Goal: Book appointment/travel/reservation

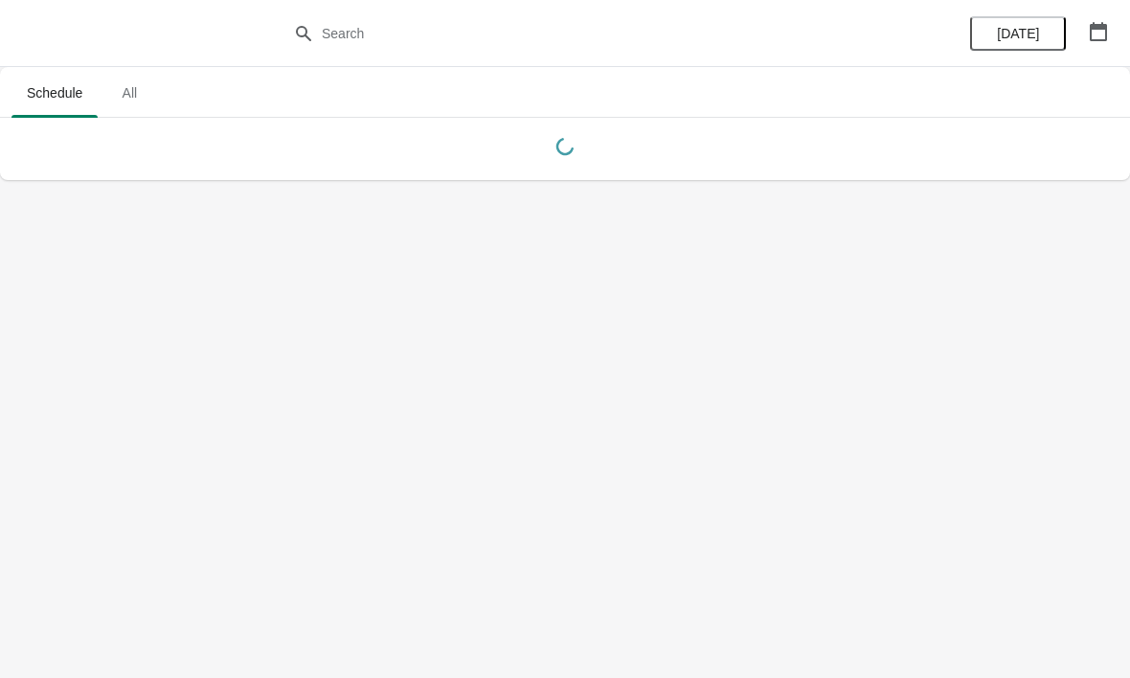
click at [1019, 34] on span "[DATE]" at bounding box center [1018, 33] width 42 height 15
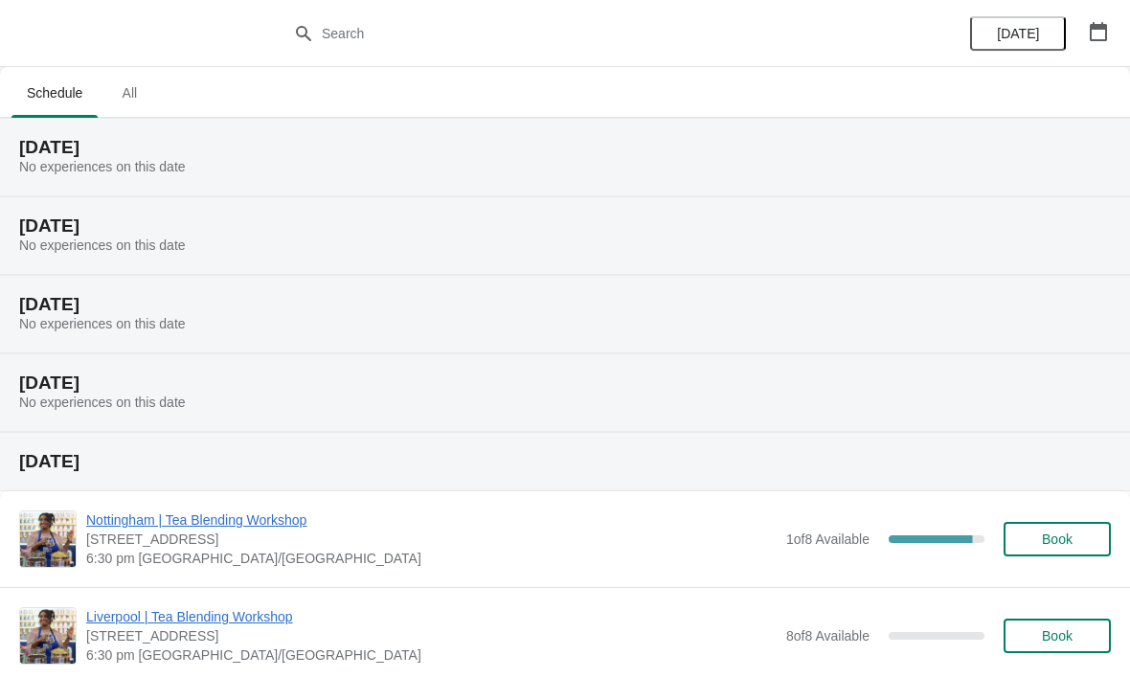
click at [1013, 37] on span "[DATE]" at bounding box center [1018, 33] width 42 height 15
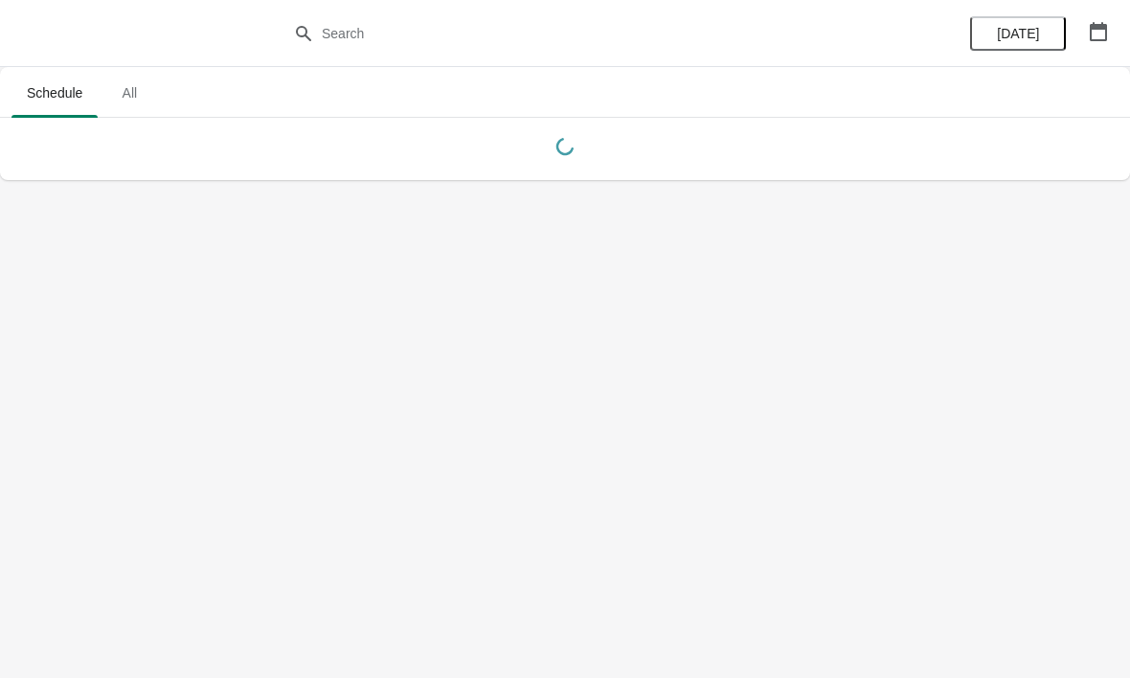
click at [1029, 37] on span "[DATE]" at bounding box center [1018, 33] width 42 height 15
click at [1103, 45] on button "button" at bounding box center [1098, 31] width 34 height 34
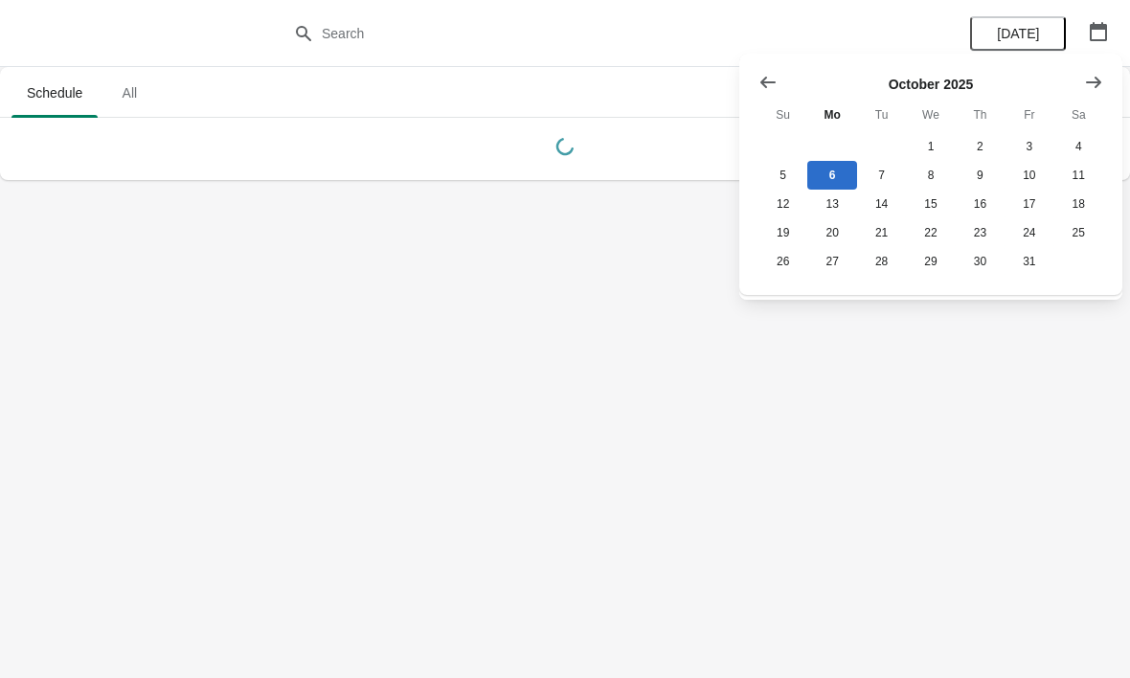
click at [1101, 93] on button "Show next month, November 2025" at bounding box center [1094, 82] width 34 height 34
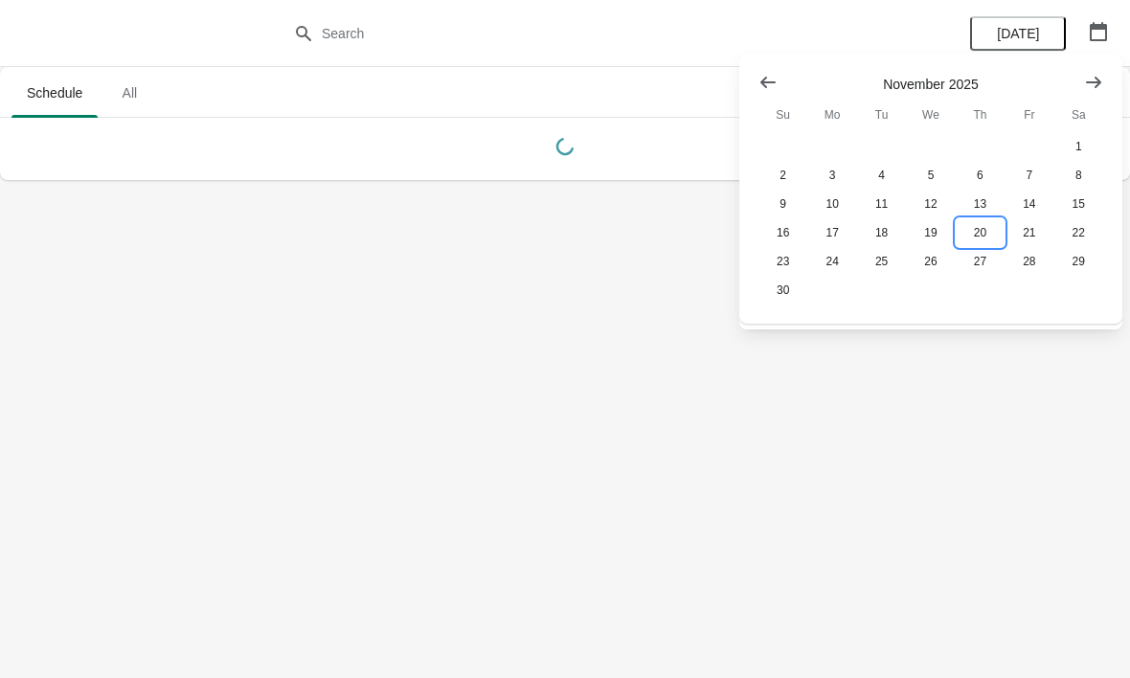
click at [985, 229] on button "20" at bounding box center [980, 232] width 49 height 29
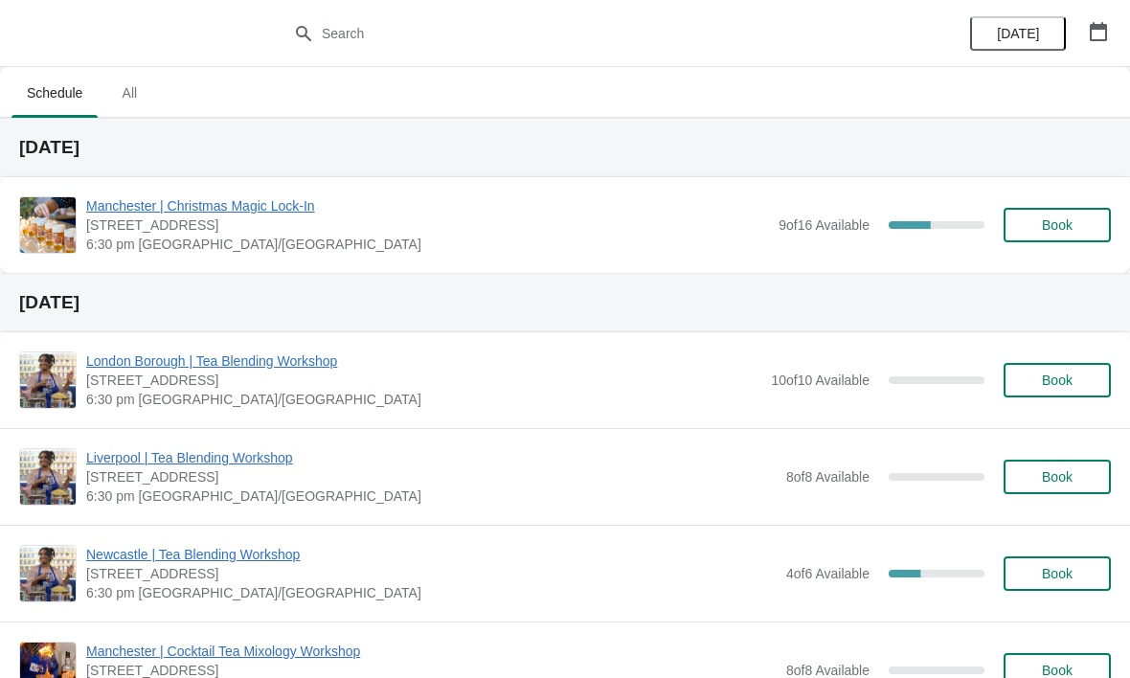
click at [250, 213] on span "Manchester | Christmas Magic Lock-In" at bounding box center [427, 205] width 683 height 19
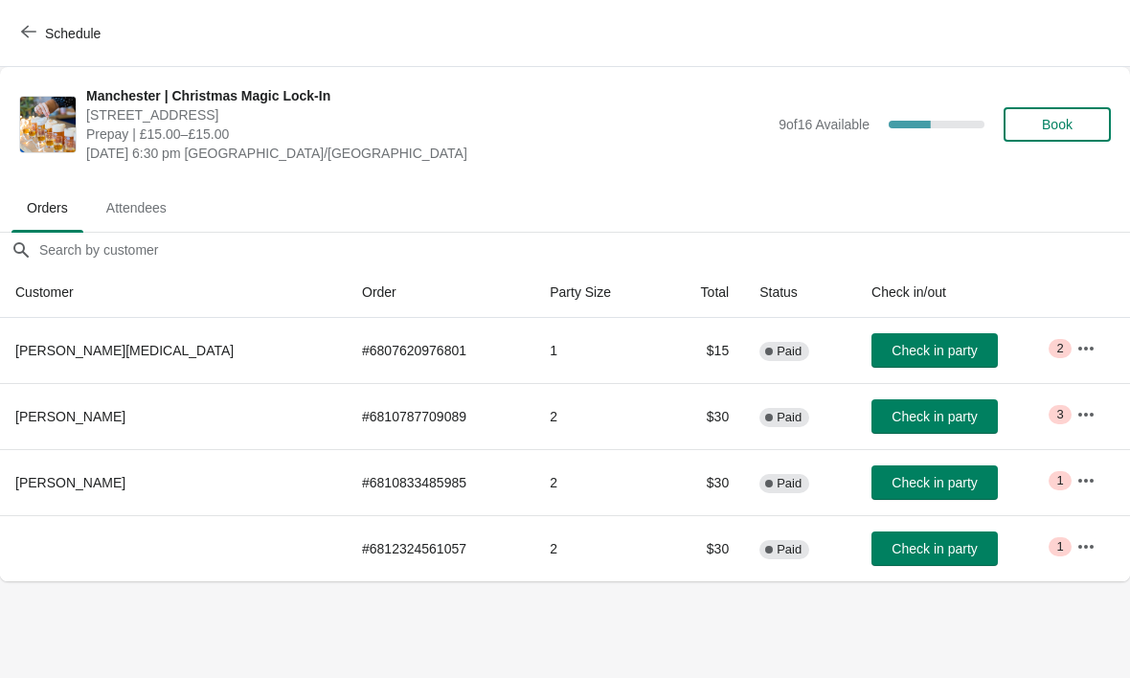
click at [1065, 124] on span "Book" at bounding box center [1057, 124] width 31 height 15
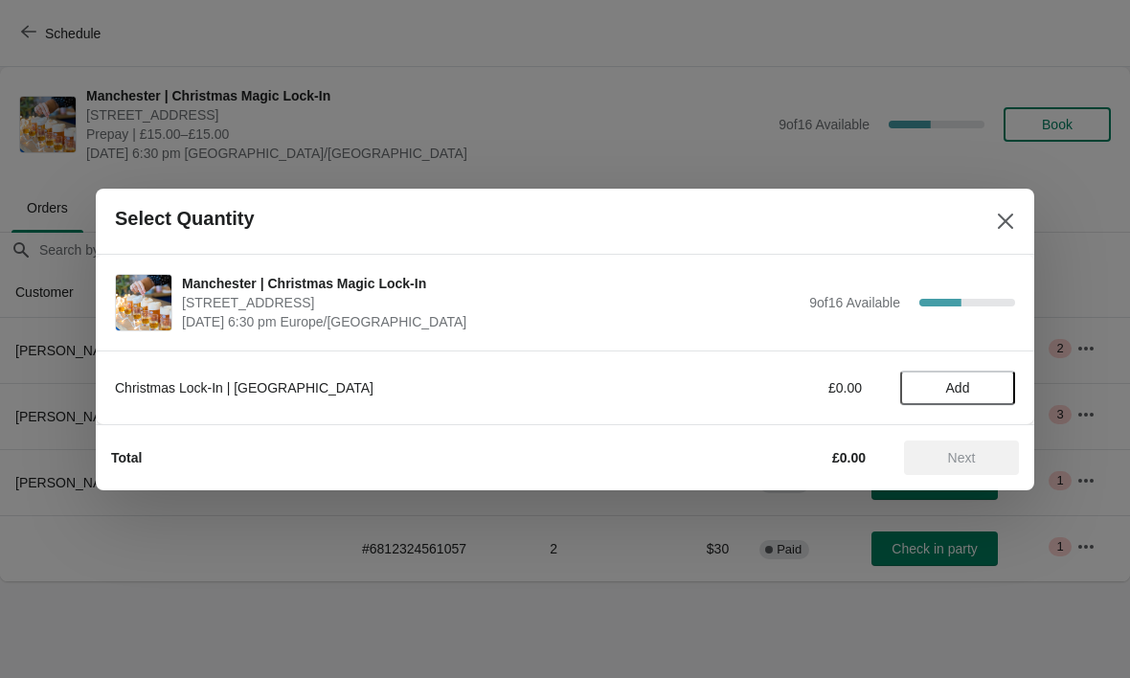
click at [977, 394] on span "Add" at bounding box center [958, 387] width 80 height 15
click at [999, 384] on icon at bounding box center [991, 387] width 20 height 20
click at [966, 462] on span "Next" at bounding box center [962, 457] width 28 height 15
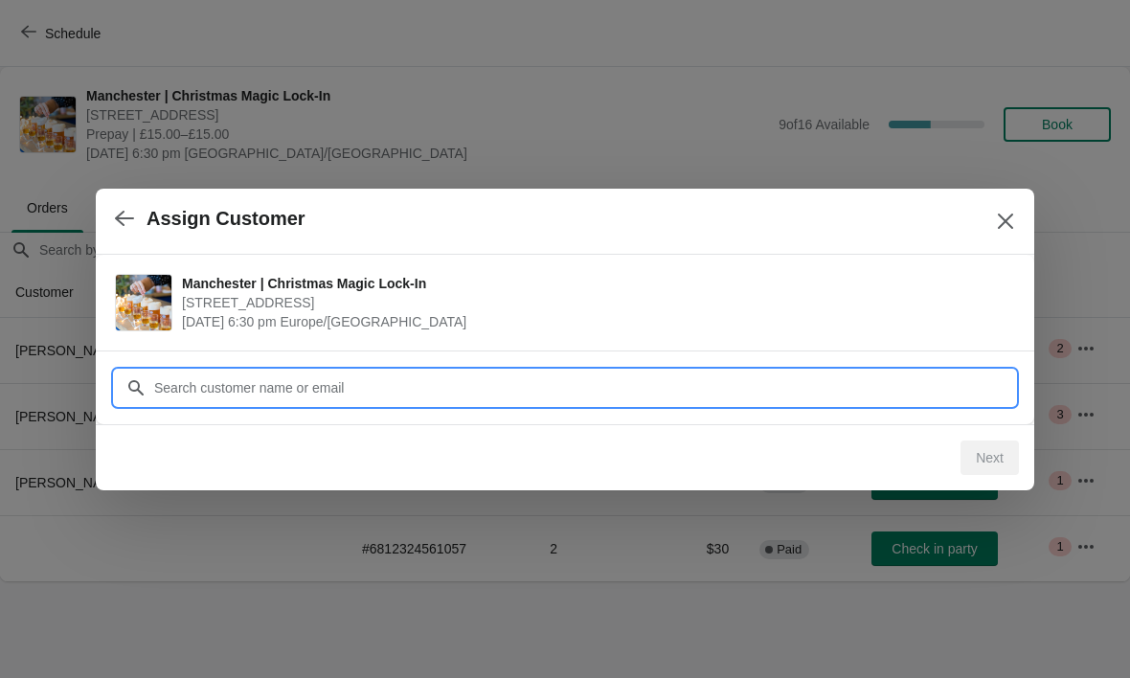
click at [528, 581] on div "Assign Customer Manchester | Christmas Magic Lock-In [STREET_ADDRESS] [DATE] 6:…" at bounding box center [565, 581] width 1130 height 0
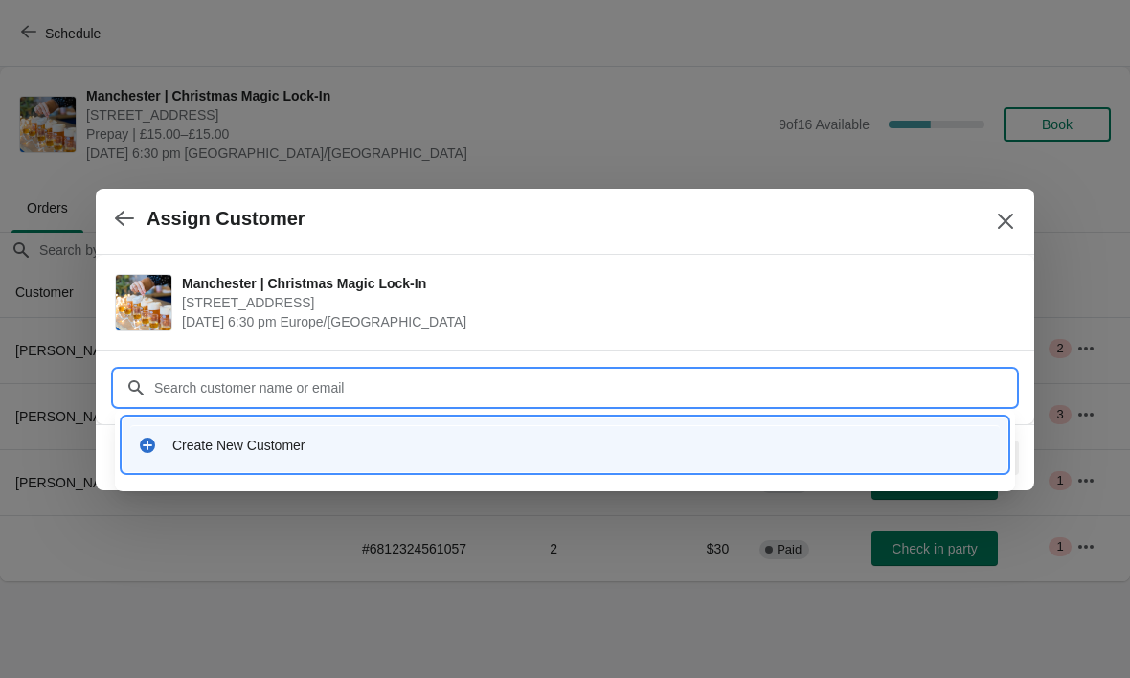
click at [243, 441] on div "Create New Customer" at bounding box center [582, 445] width 820 height 19
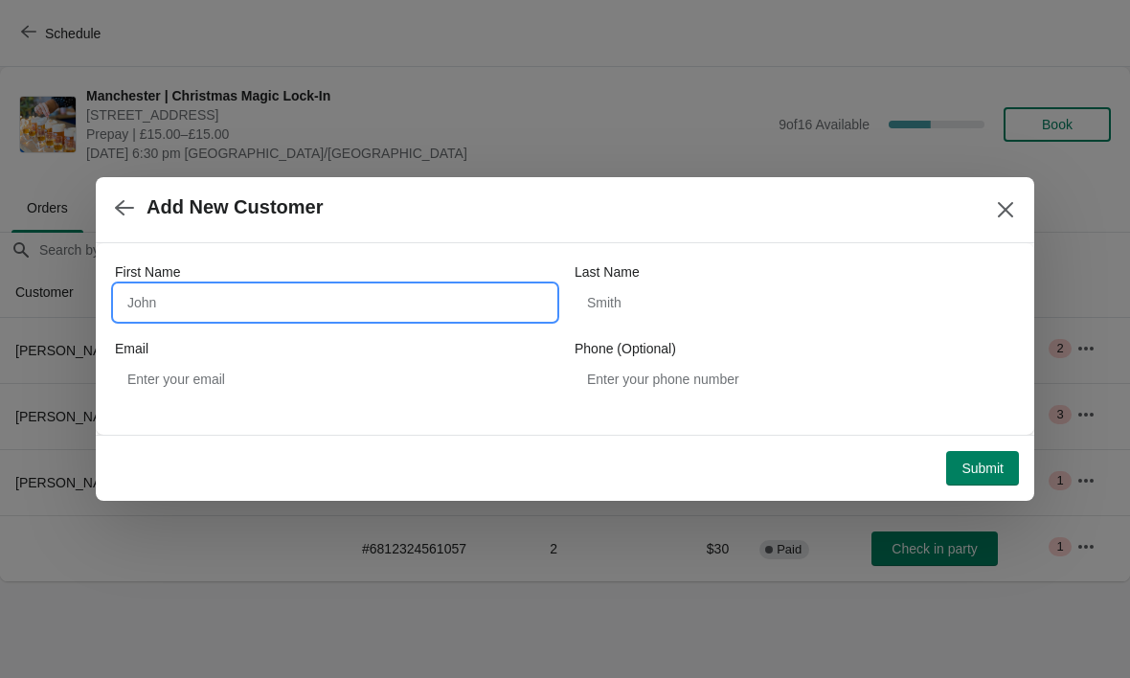
click at [371, 295] on input "First Name" at bounding box center [335, 302] width 441 height 34
type input "[PERSON_NAME]"
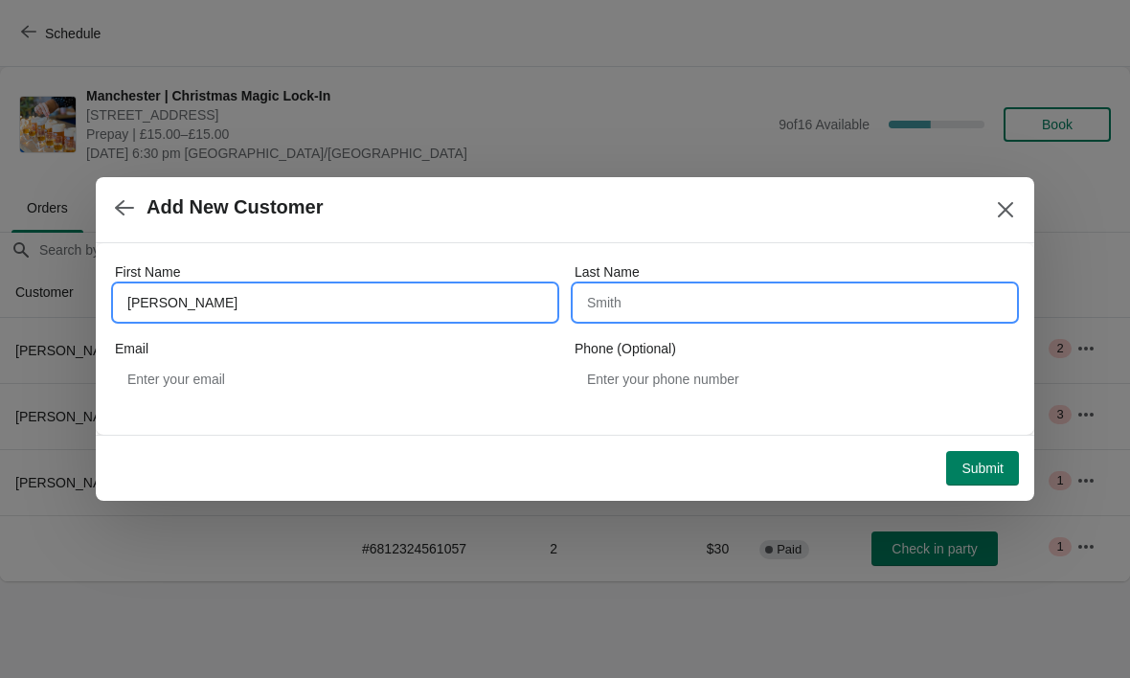
click at [695, 313] on input "Last Name" at bounding box center [795, 302] width 441 height 34
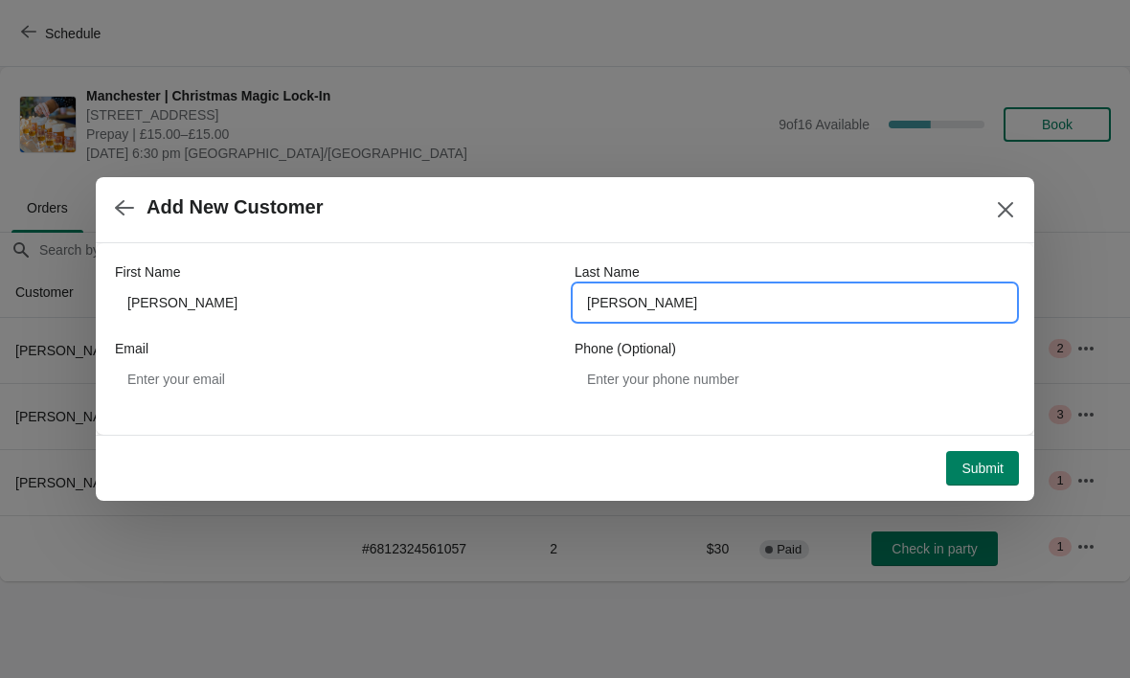
type input "[PERSON_NAME]"
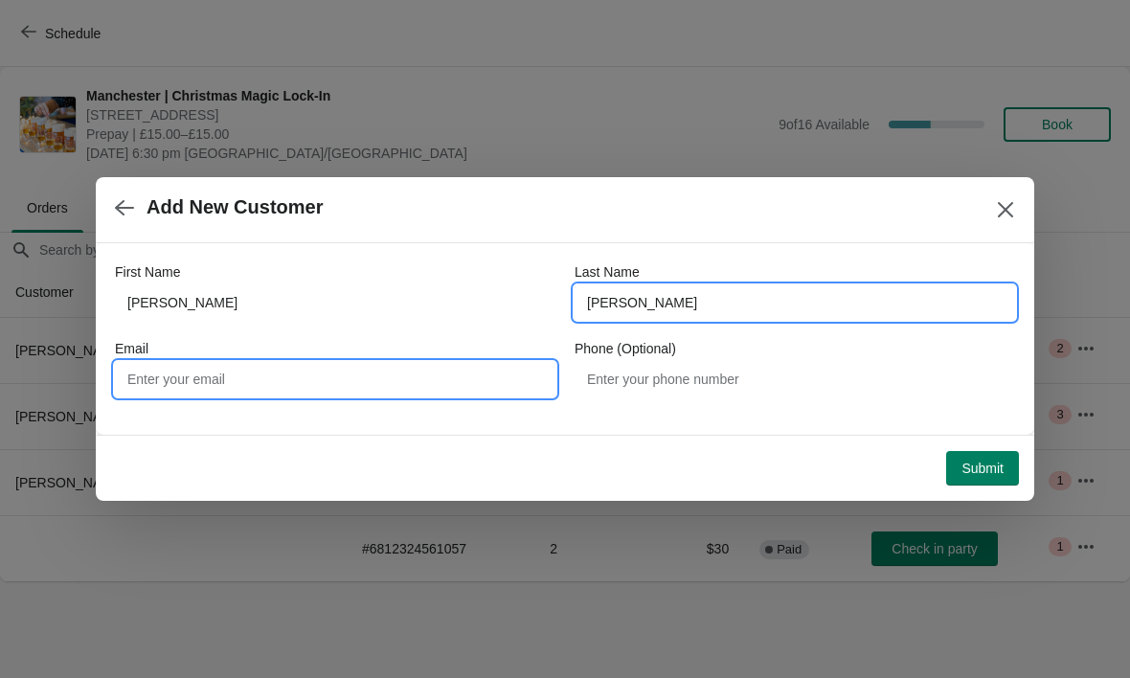
click at [399, 373] on input "Email" at bounding box center [335, 379] width 441 height 34
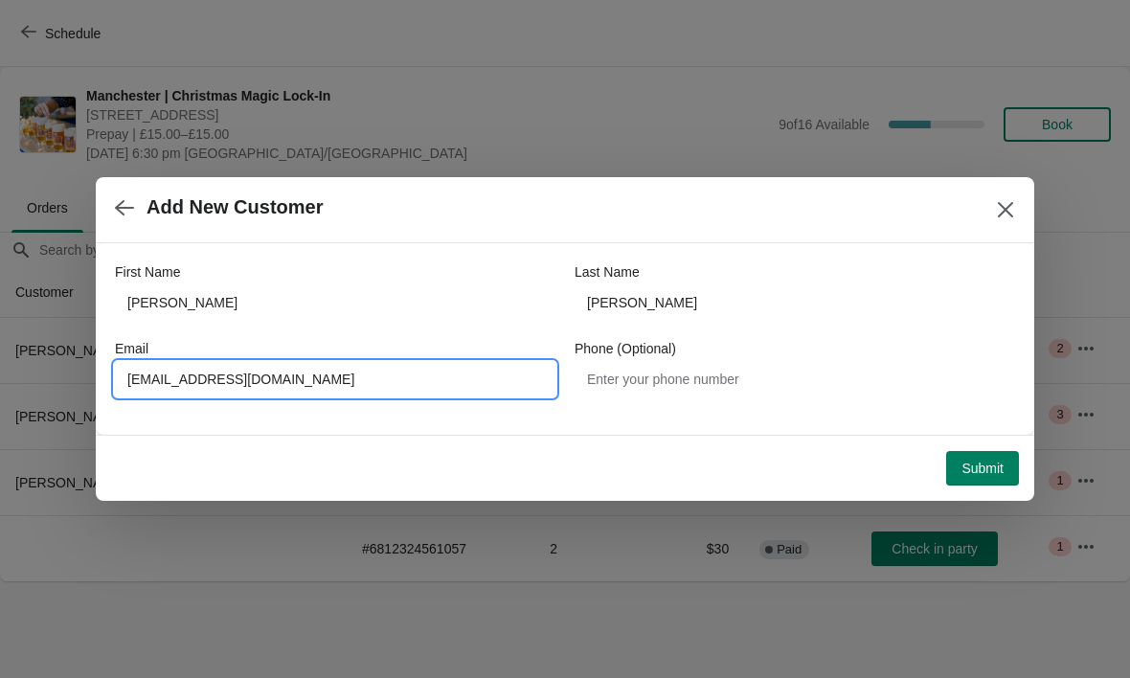
type input "[EMAIL_ADDRESS][DOMAIN_NAME]"
click at [984, 470] on span "Submit" at bounding box center [983, 468] width 42 height 15
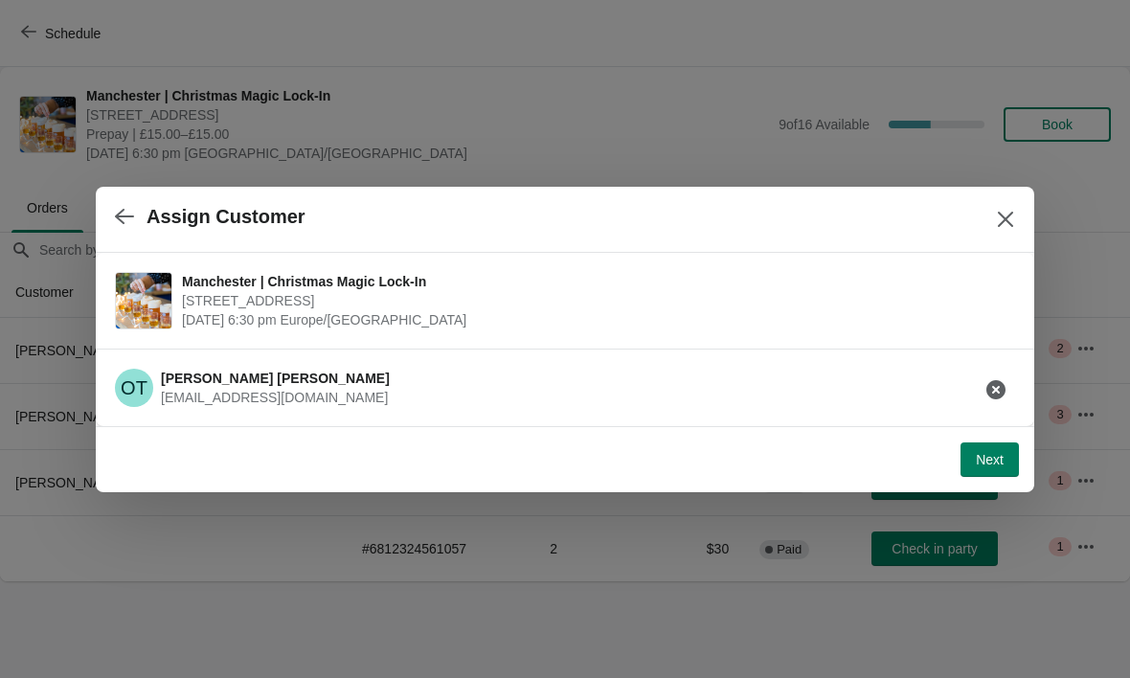
click at [997, 465] on span "Next" at bounding box center [990, 459] width 28 height 15
select select "No"
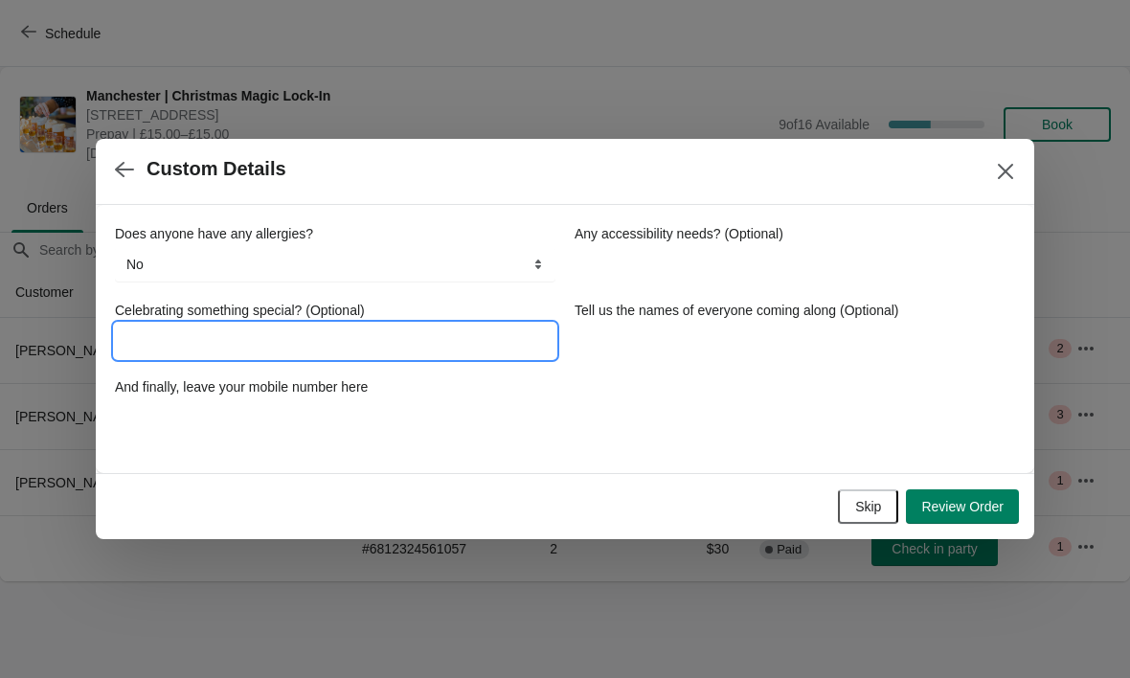
click at [458, 343] on input "Celebrating something special? (Optional)" at bounding box center [335, 341] width 441 height 34
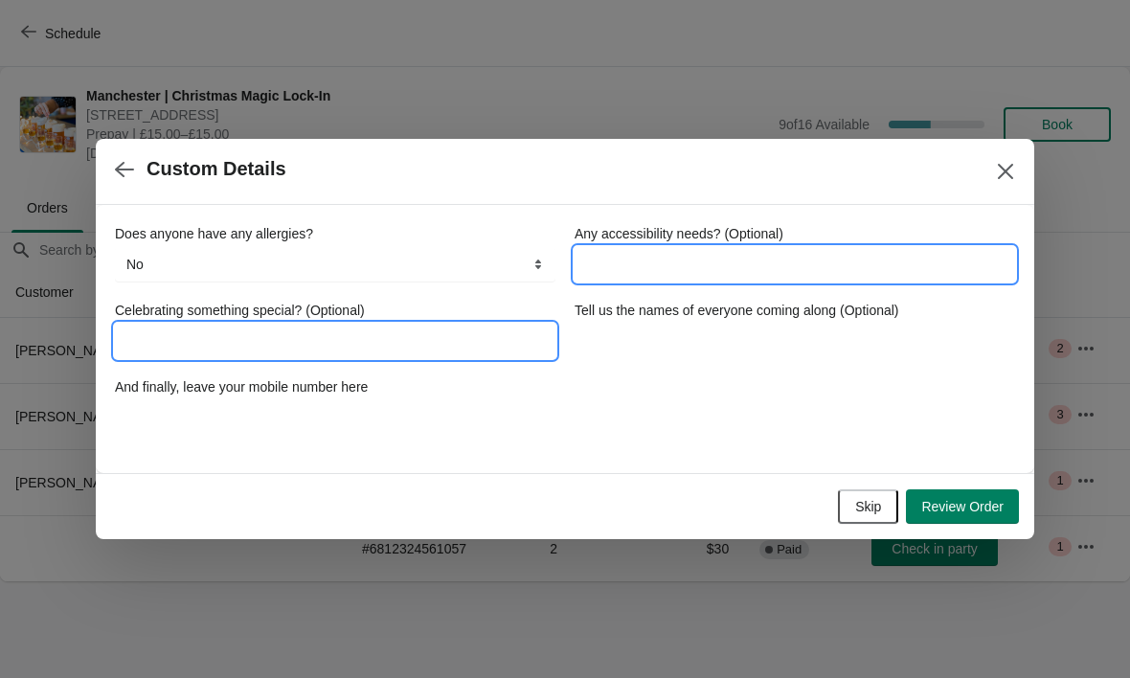
click at [699, 274] on input "Any accessibility needs? (Optional)" at bounding box center [795, 264] width 441 height 34
click at [398, 333] on input "Celebrating something special? (Optional)" at bounding box center [335, 341] width 441 height 34
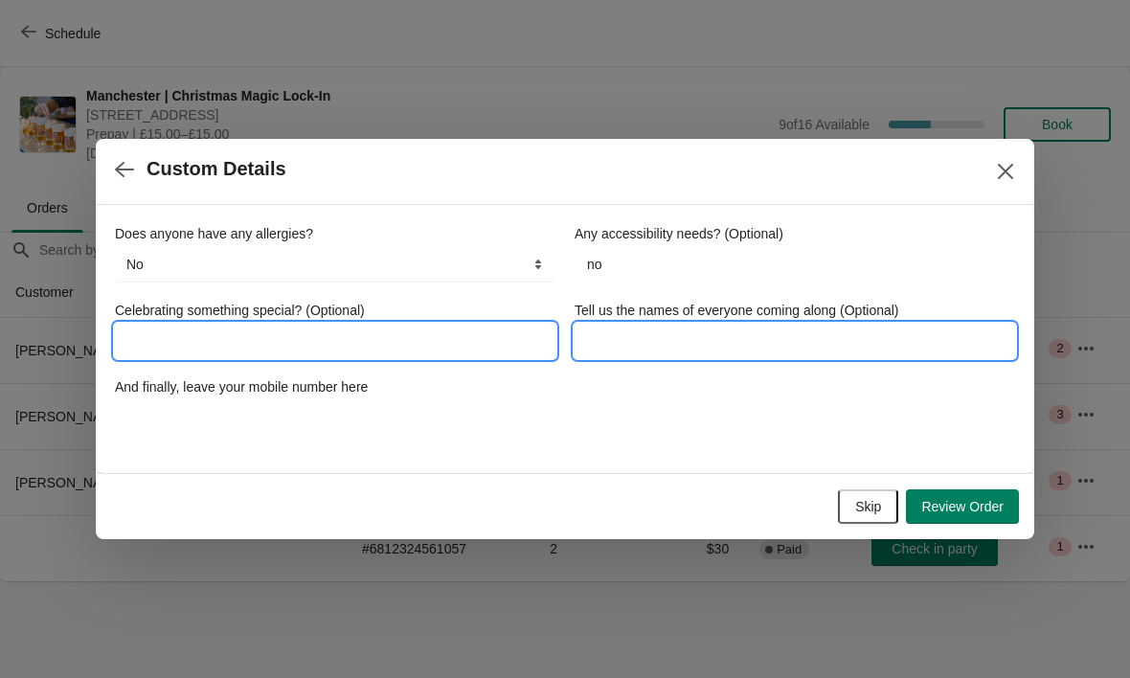
click at [735, 352] on input "Tell us the names of everyone coming along (Optional)" at bounding box center [795, 341] width 441 height 34
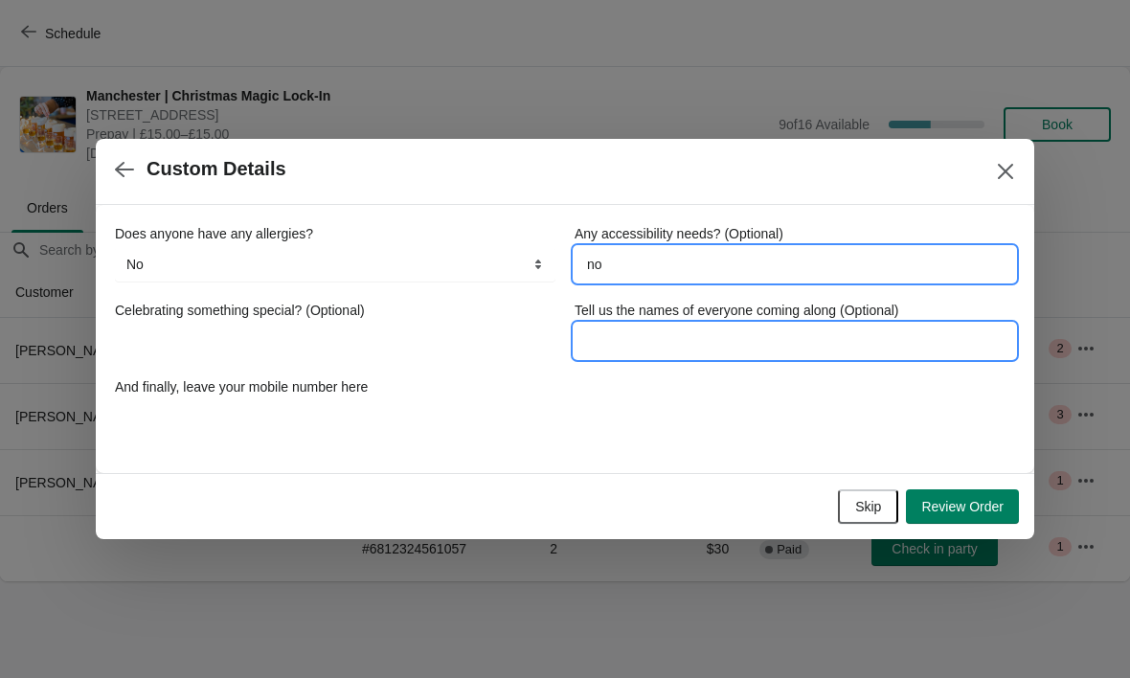
click at [692, 266] on input "no" at bounding box center [795, 264] width 441 height 34
type input "n"
click at [632, 341] on input "Tell us the names of everyone coming along (Optional)" at bounding box center [795, 341] width 441 height 34
click at [783, 271] on input "Any accessibility needs? (Optional)" at bounding box center [795, 264] width 441 height 34
type input "no"
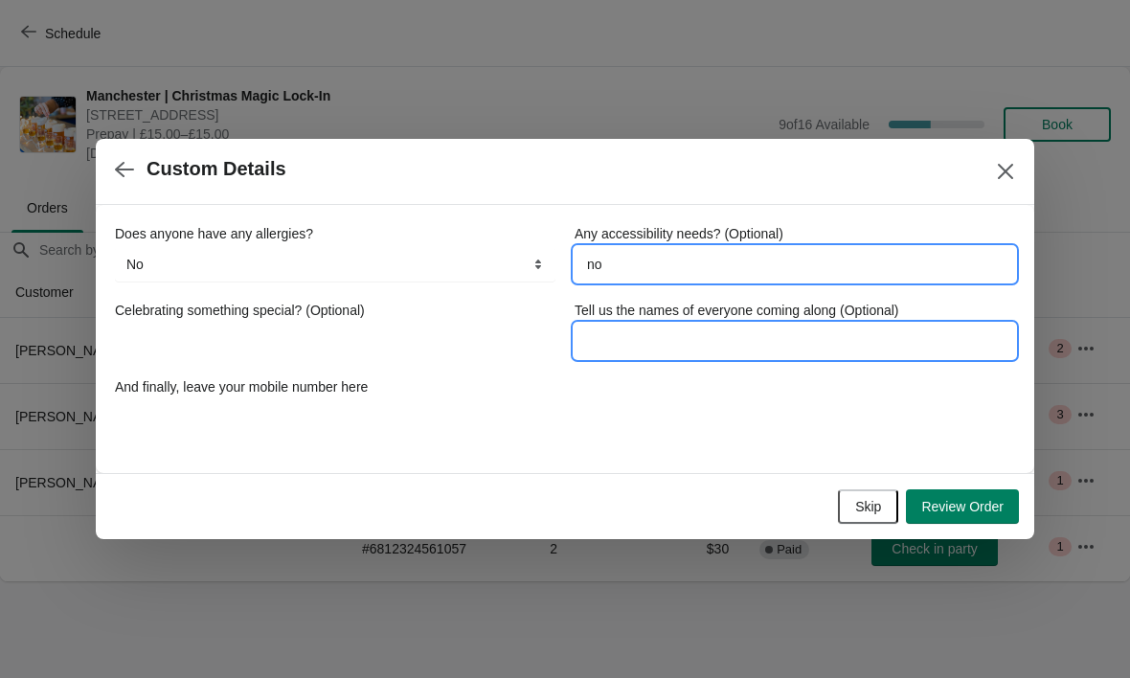
click at [792, 335] on input "Tell us the names of everyone coming along (Optional)" at bounding box center [795, 341] width 441 height 34
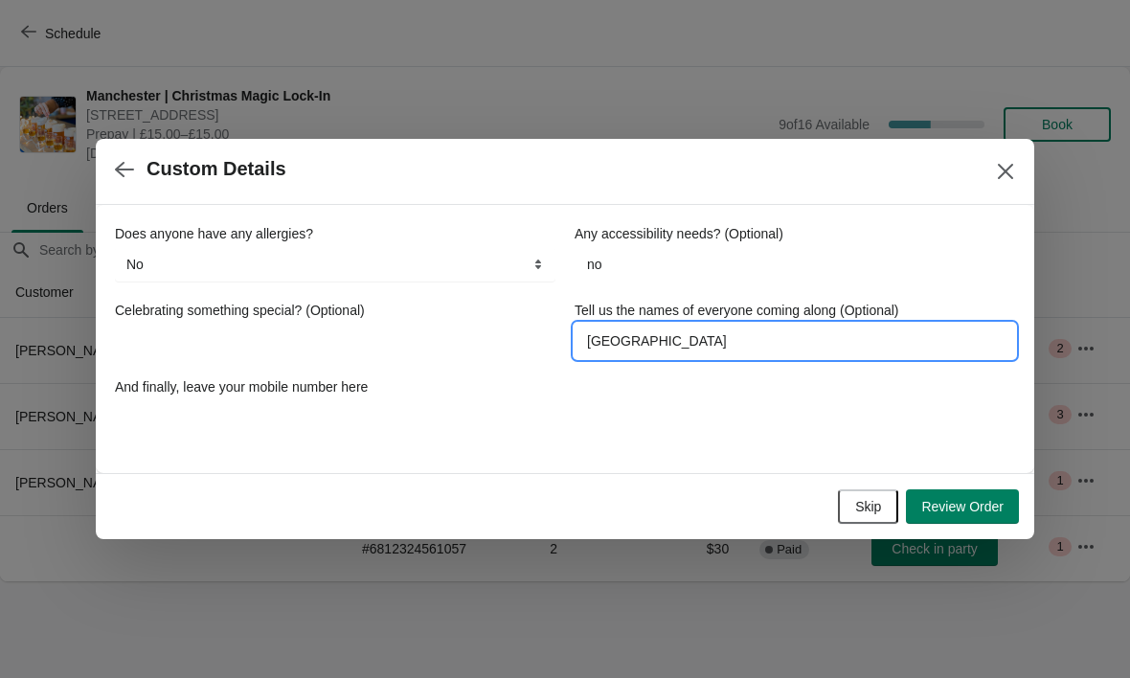
type input "[GEOGRAPHIC_DATA]"
click at [659, 430] on div "Does anyone have any allergies? No Yes, nuts Yes, wheat Yes, other No Any acces…" at bounding box center [565, 329] width 900 height 211
click at [963, 510] on span "Review Order" at bounding box center [962, 506] width 82 height 15
